Goal: Transaction & Acquisition: Book appointment/travel/reservation

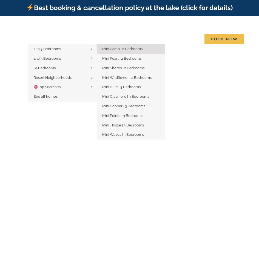
click at [103, 50] on link "Mini Camp | 2 Bedrooms" at bounding box center [131, 49] width 68 height 10
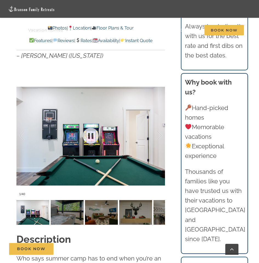
scroll to position [492, 0]
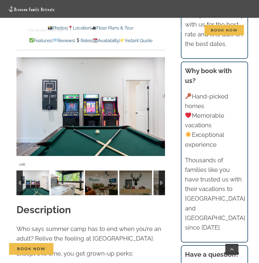
click at [73, 174] on img at bounding box center [67, 182] width 33 height 25
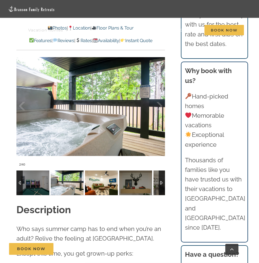
click at [99, 171] on img at bounding box center [101, 182] width 33 height 25
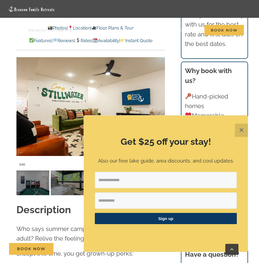
click at [236, 135] on button "✕" at bounding box center [240, 130] width 13 height 13
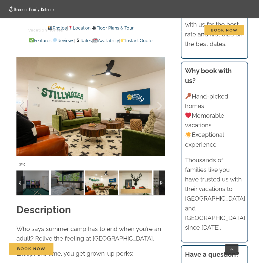
click at [137, 173] on img at bounding box center [135, 182] width 33 height 25
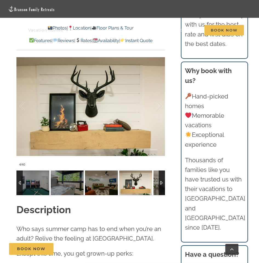
click at [160, 171] on div at bounding box center [161, 182] width 6 height 25
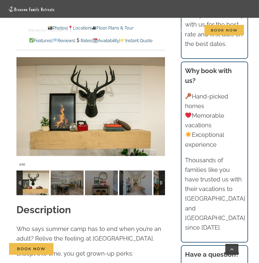
click at [160, 171] on div at bounding box center [161, 182] width 6 height 25
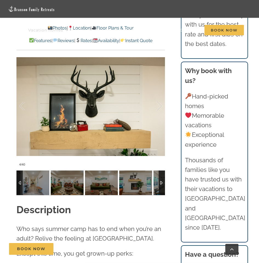
click at [160, 171] on div at bounding box center [161, 182] width 6 height 25
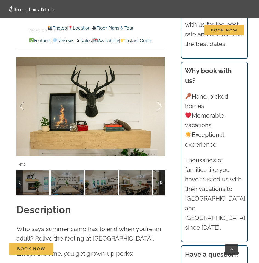
click at [160, 171] on div at bounding box center [161, 182] width 6 height 25
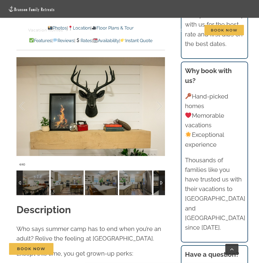
click at [164, 170] on div at bounding box center [161, 182] width 6 height 25
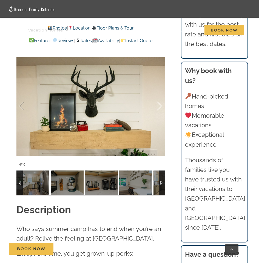
click at [164, 170] on div at bounding box center [161, 182] width 6 height 25
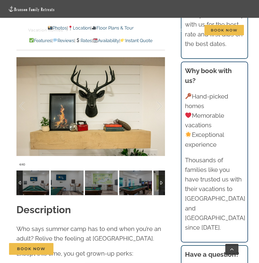
click at [164, 170] on div at bounding box center [161, 182] width 6 height 25
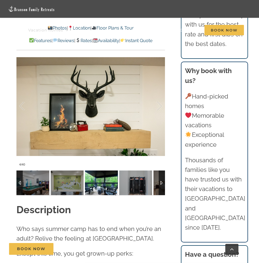
click at [114, 175] on img at bounding box center [101, 182] width 33 height 25
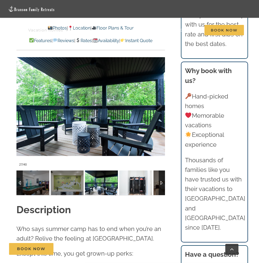
click at [135, 175] on img at bounding box center [135, 182] width 33 height 25
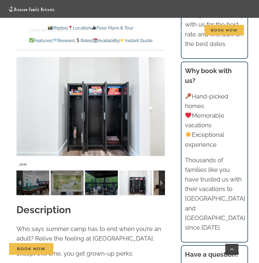
click at [156, 178] on img at bounding box center [169, 182] width 33 height 25
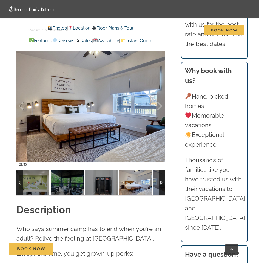
click at [161, 175] on div at bounding box center [161, 182] width 6 height 25
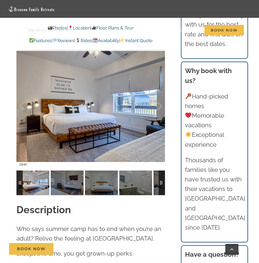
click at [161, 175] on div at bounding box center [161, 182] width 6 height 25
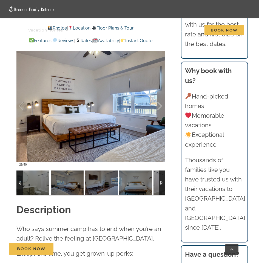
click at [161, 175] on div at bounding box center [161, 182] width 6 height 25
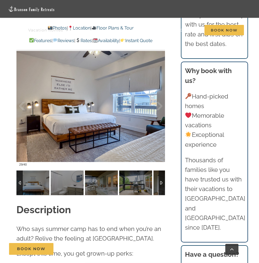
click at [161, 175] on div at bounding box center [161, 182] width 6 height 25
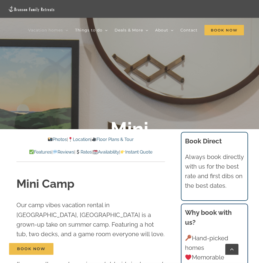
scroll to position [55, 0]
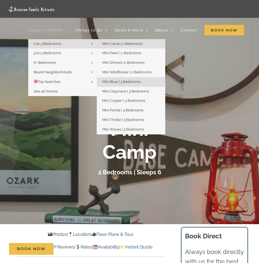
click at [113, 80] on span "Mini Blue | 3 Bedrooms" at bounding box center [121, 82] width 38 height 4
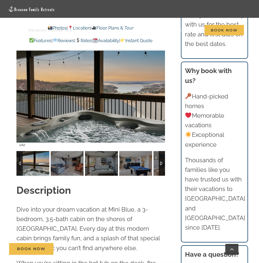
scroll to position [465, 0]
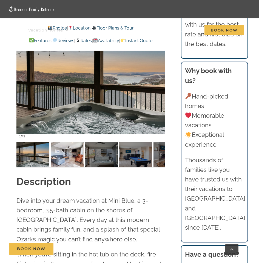
click at [69, 160] on img at bounding box center [67, 154] width 33 height 25
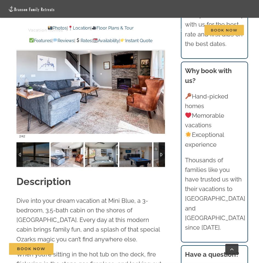
click at [102, 160] on img at bounding box center [101, 154] width 33 height 25
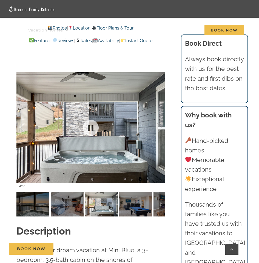
scroll to position [410, 0]
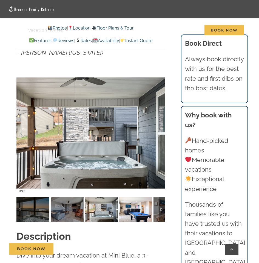
click at [132, 202] on img at bounding box center [135, 209] width 33 height 25
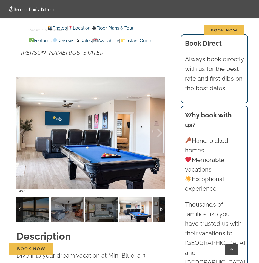
click at [160, 203] on div at bounding box center [161, 209] width 6 height 25
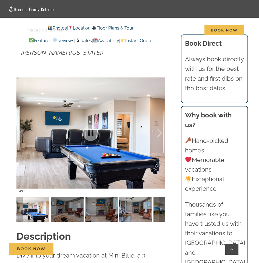
click at [128, 198] on img at bounding box center [135, 209] width 33 height 25
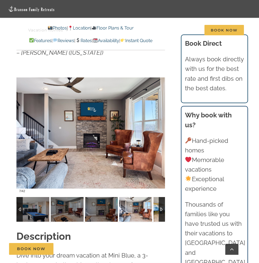
click at [154, 205] on img at bounding box center [169, 209] width 33 height 25
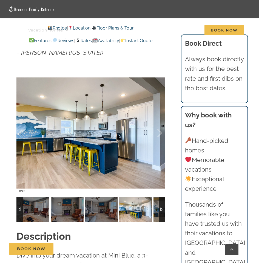
click at [159, 205] on div at bounding box center [161, 209] width 6 height 25
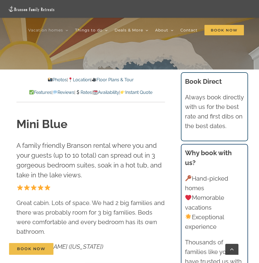
scroll to position [219, 0]
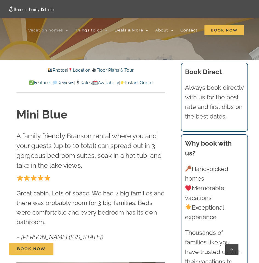
click at [91, 85] on link "Rates" at bounding box center [83, 82] width 16 height 5
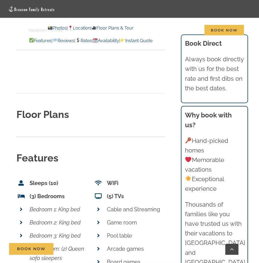
scroll to position [1819, 0]
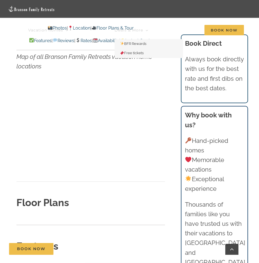
click at [116, 28] on span "Deals & More" at bounding box center [128, 30] width 28 height 4
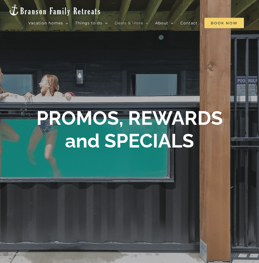
click at [204, 28] on span "Book Now" at bounding box center [223, 23] width 39 height 10
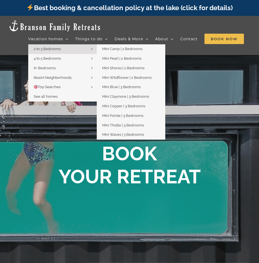
click at [43, 47] on span "2 to 3 Bedrooms" at bounding box center [47, 49] width 27 height 4
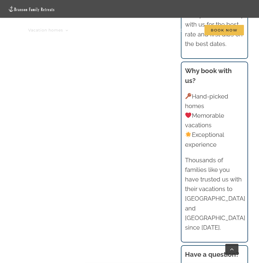
scroll to position [465, 0]
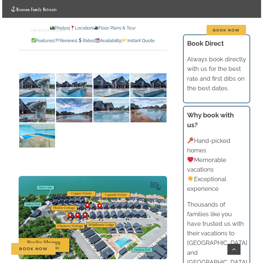
scroll to position [1395, 0]
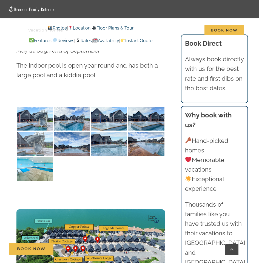
click at [40, 132] on img at bounding box center [35, 144] width 36 height 24
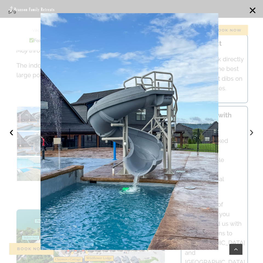
click at [250, 133] on button "›" at bounding box center [251, 132] width 12 height 12
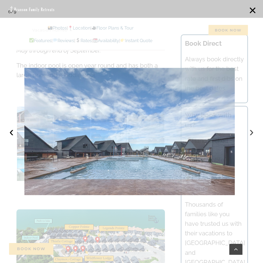
click at [250, 133] on button "›" at bounding box center [251, 132] width 12 height 12
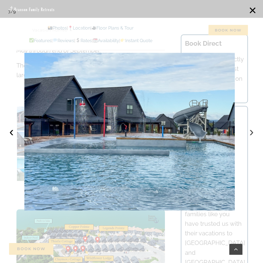
click at [250, 133] on button "›" at bounding box center [251, 132] width 12 height 12
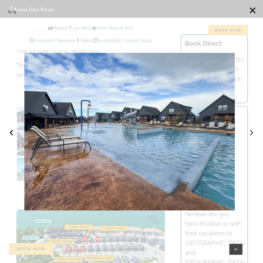
click at [250, 133] on button "›" at bounding box center [251, 132] width 12 height 12
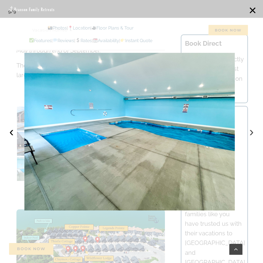
click at [250, 133] on button "›" at bounding box center [251, 132] width 12 height 12
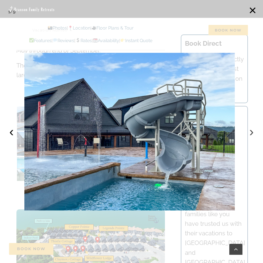
click at [250, 133] on button "›" at bounding box center [251, 132] width 12 height 12
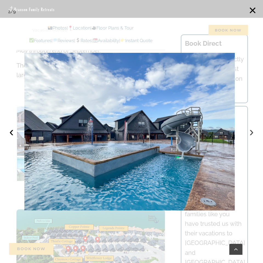
click at [250, 133] on button "›" at bounding box center [251, 132] width 12 height 12
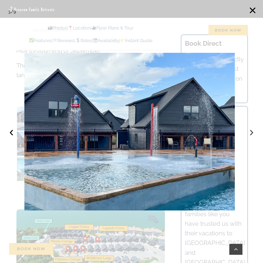
click at [250, 133] on button "›" at bounding box center [251, 132] width 12 height 12
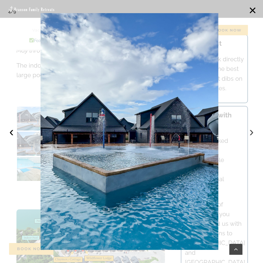
click at [251, 133] on button "›" at bounding box center [251, 132] width 12 height 12
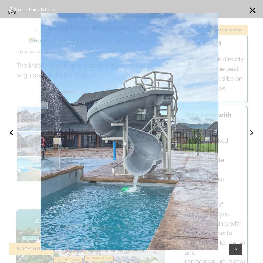
click at [251, 133] on button "›" at bounding box center [251, 132] width 12 height 12
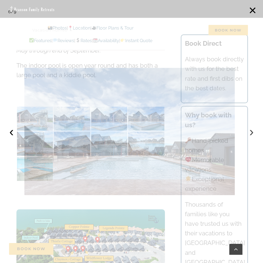
click at [251, 133] on button "›" at bounding box center [251, 132] width 12 height 12
